Goal: Task Accomplishment & Management: Use online tool/utility

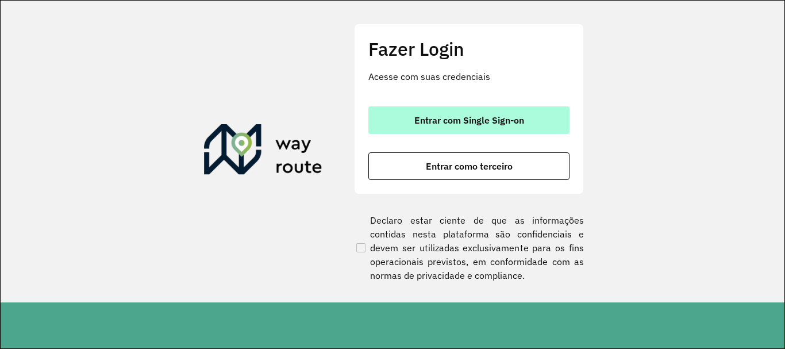
click at [508, 119] on span "Entrar com Single Sign-on" at bounding box center [470, 120] width 110 height 9
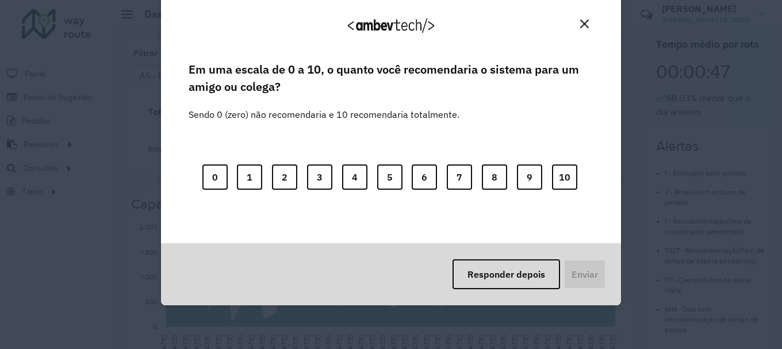
click at [581, 25] on img "Close" at bounding box center [584, 24] width 9 height 9
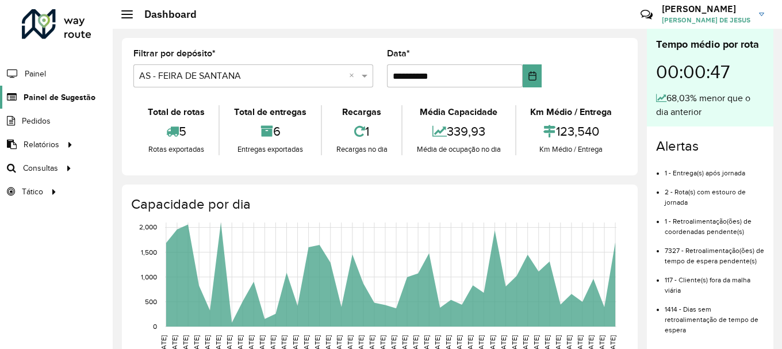
click at [52, 102] on span "Painel de Sugestão" at bounding box center [60, 97] width 72 height 12
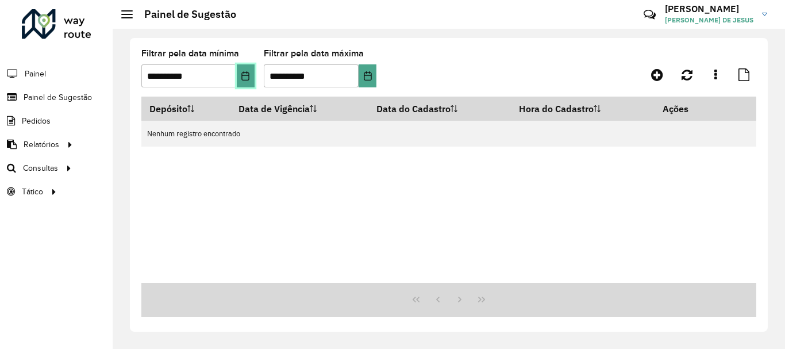
click at [243, 72] on icon "Choose Date" at bounding box center [244, 75] width 7 height 9
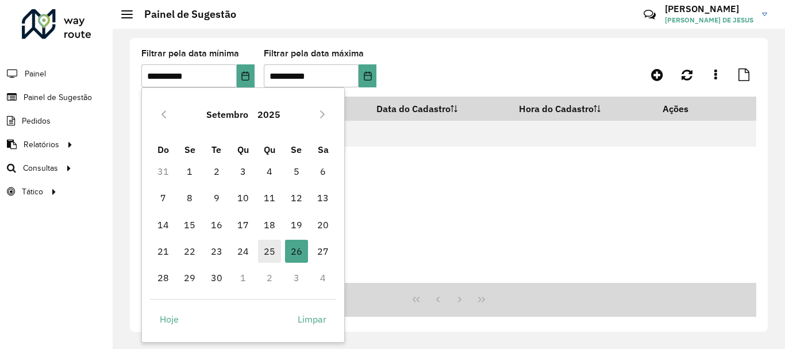
click at [276, 250] on span "25" at bounding box center [269, 251] width 23 height 23
type input "**********"
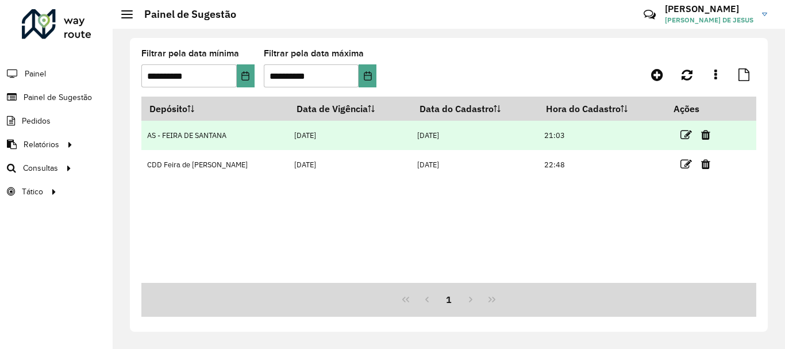
click at [618, 133] on td "21:03" at bounding box center [602, 135] width 128 height 29
click at [685, 139] on icon at bounding box center [686, 134] width 11 height 11
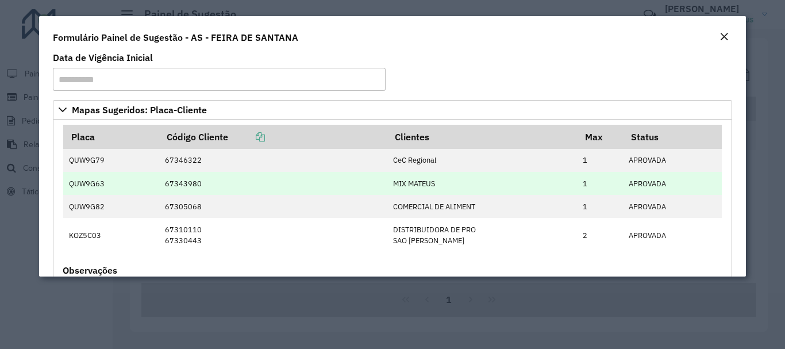
scroll to position [63, 0]
